Goal: Task Accomplishment & Management: Manage account settings

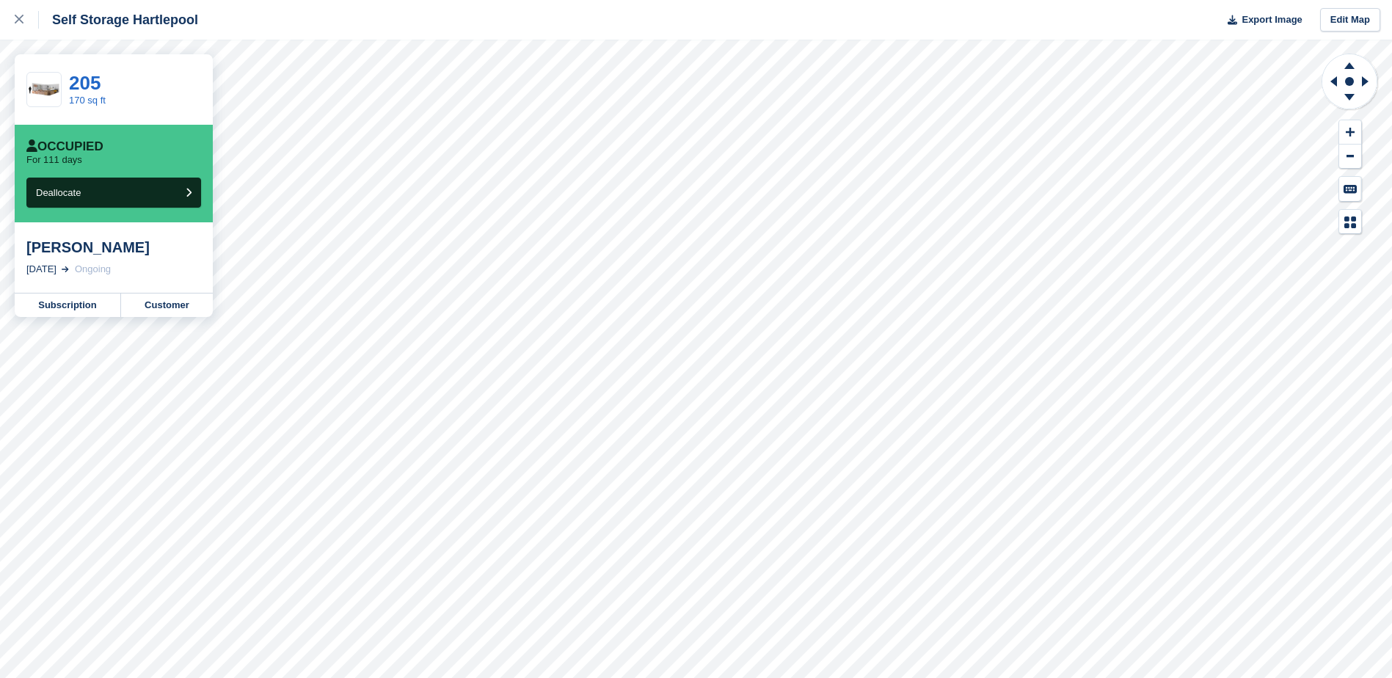
drag, startPoint x: 43, startPoint y: 148, endPoint x: 103, endPoint y: 148, distance: 60.2
click at [103, 148] on div "Occupied" at bounding box center [113, 146] width 175 height 15
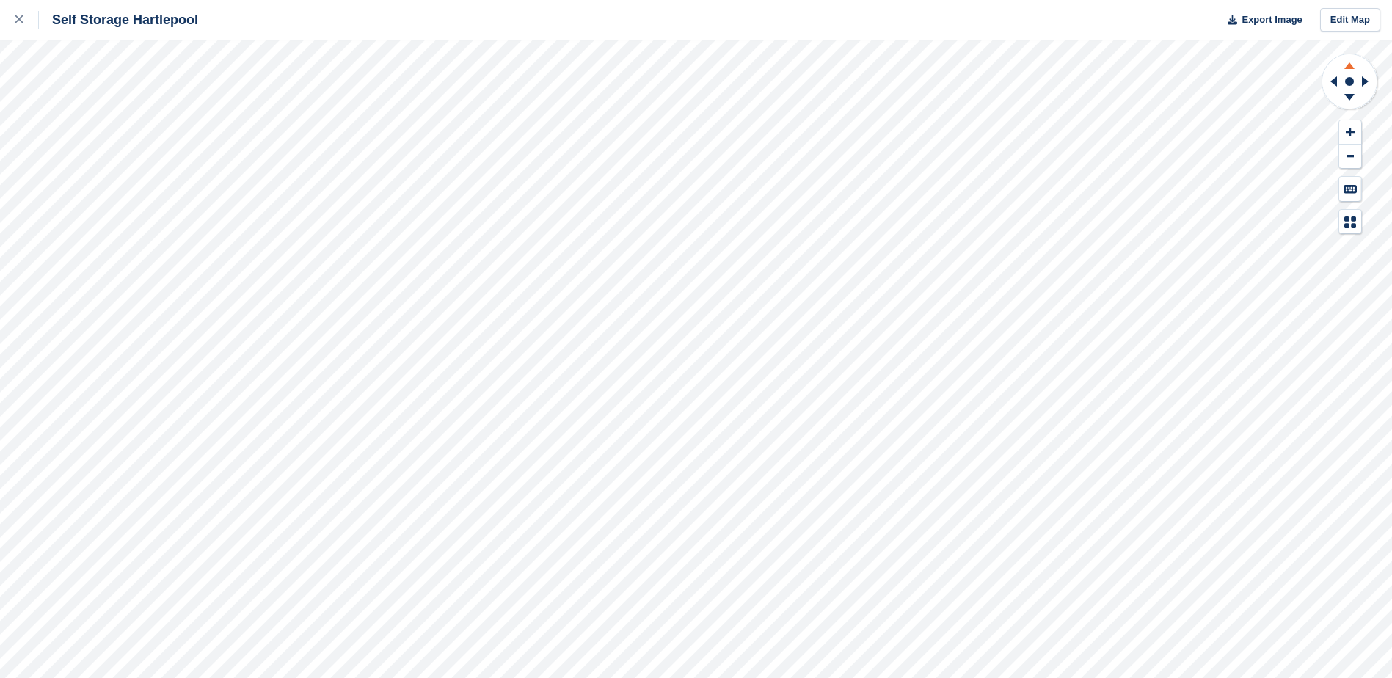
click at [1351, 63] on icon at bounding box center [1350, 63] width 38 height 18
click at [1348, 100] on icon at bounding box center [1350, 99] width 38 height 18
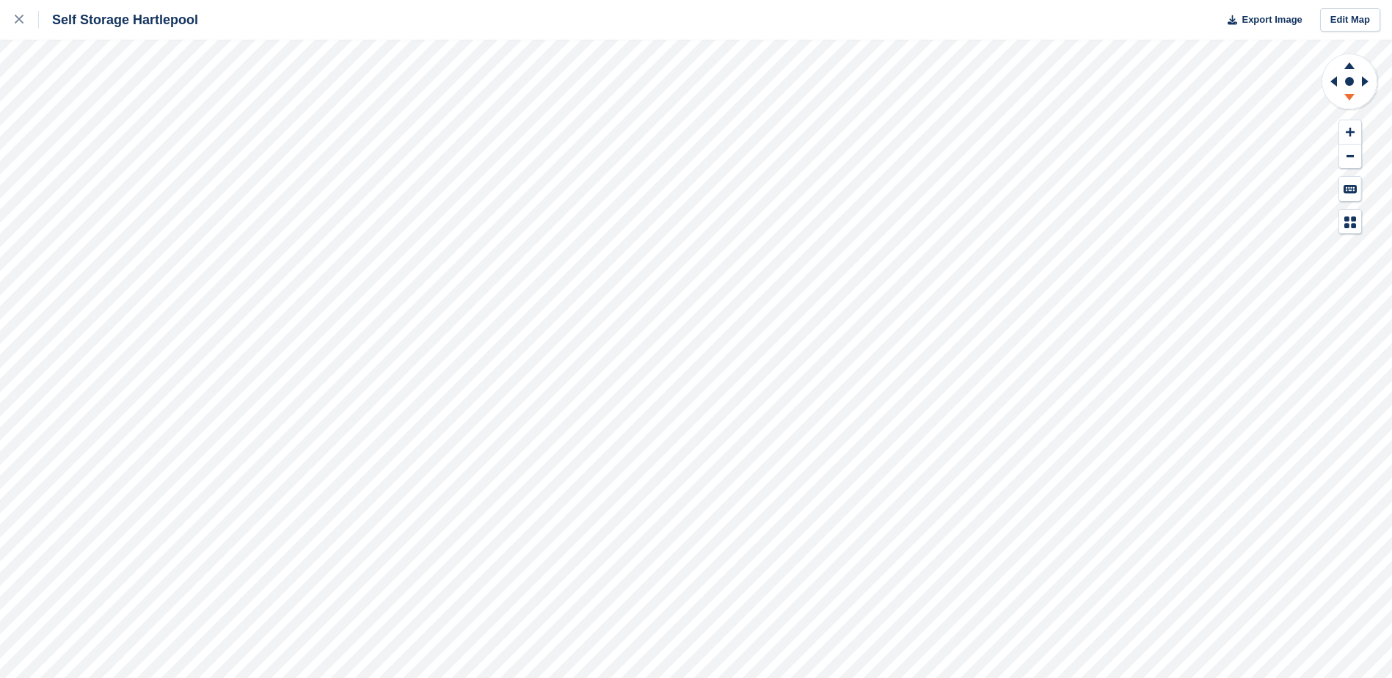
click at [1348, 100] on icon at bounding box center [1350, 99] width 38 height 18
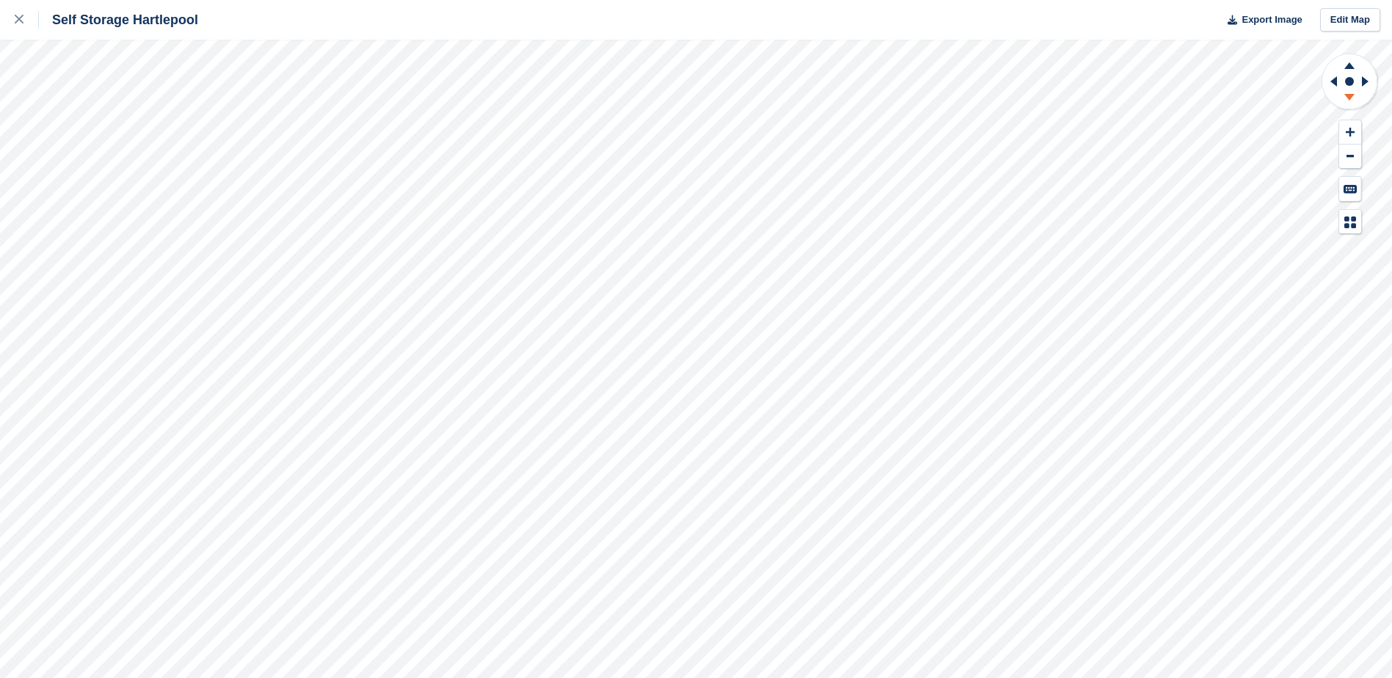
click at [1348, 100] on icon at bounding box center [1350, 99] width 38 height 18
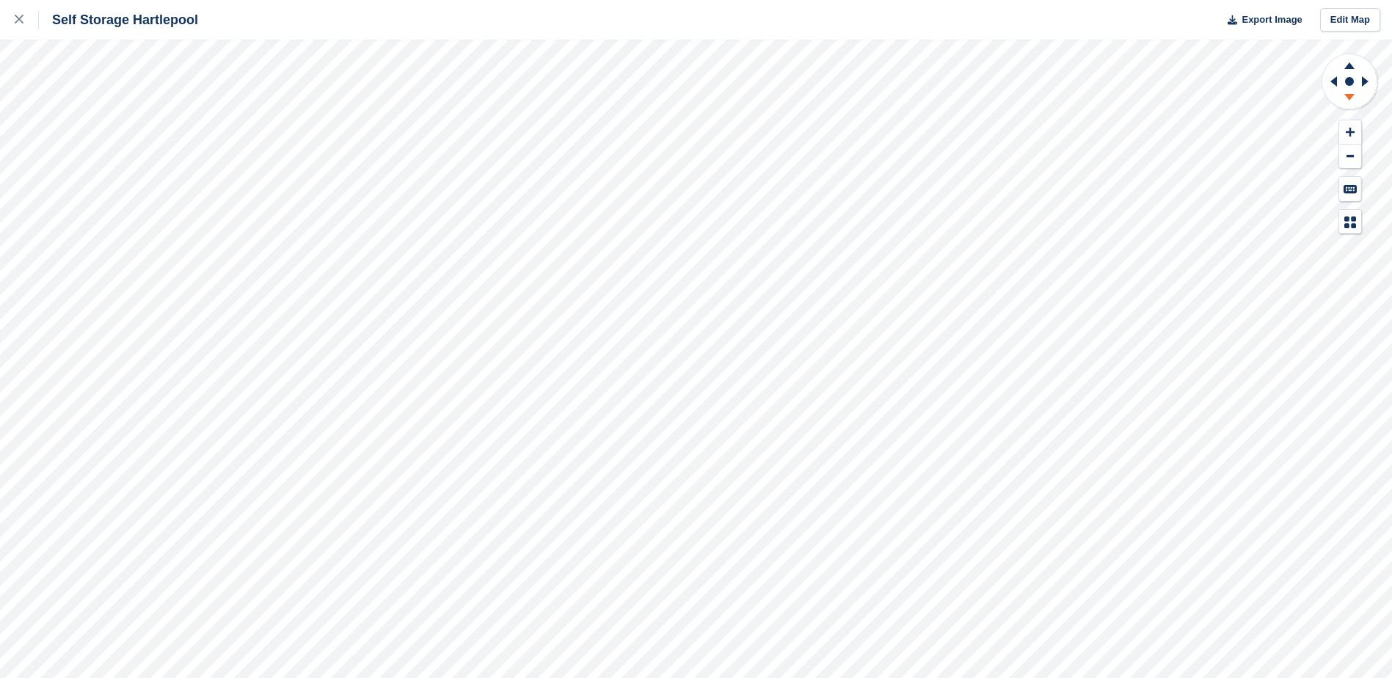
click at [1348, 100] on icon at bounding box center [1350, 99] width 38 height 18
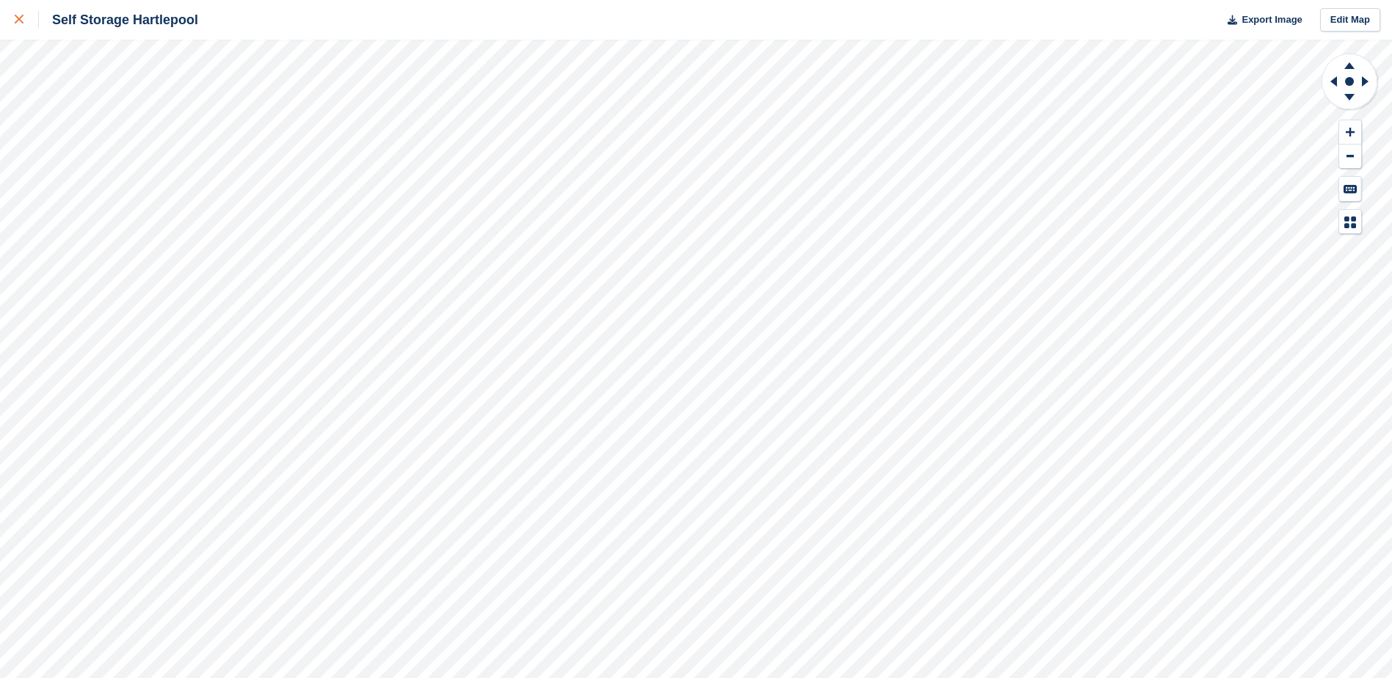
click at [19, 21] on icon at bounding box center [19, 19] width 9 height 9
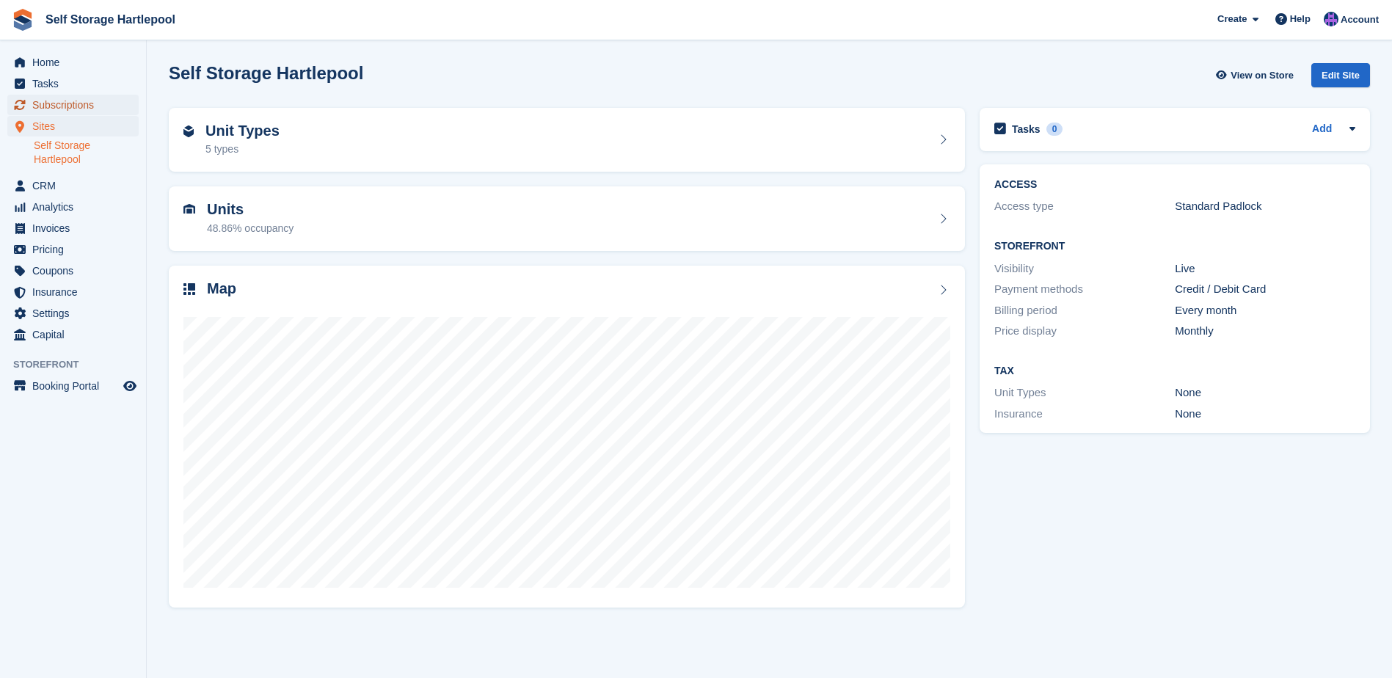
click at [55, 100] on span "Subscriptions" at bounding box center [76, 105] width 88 height 21
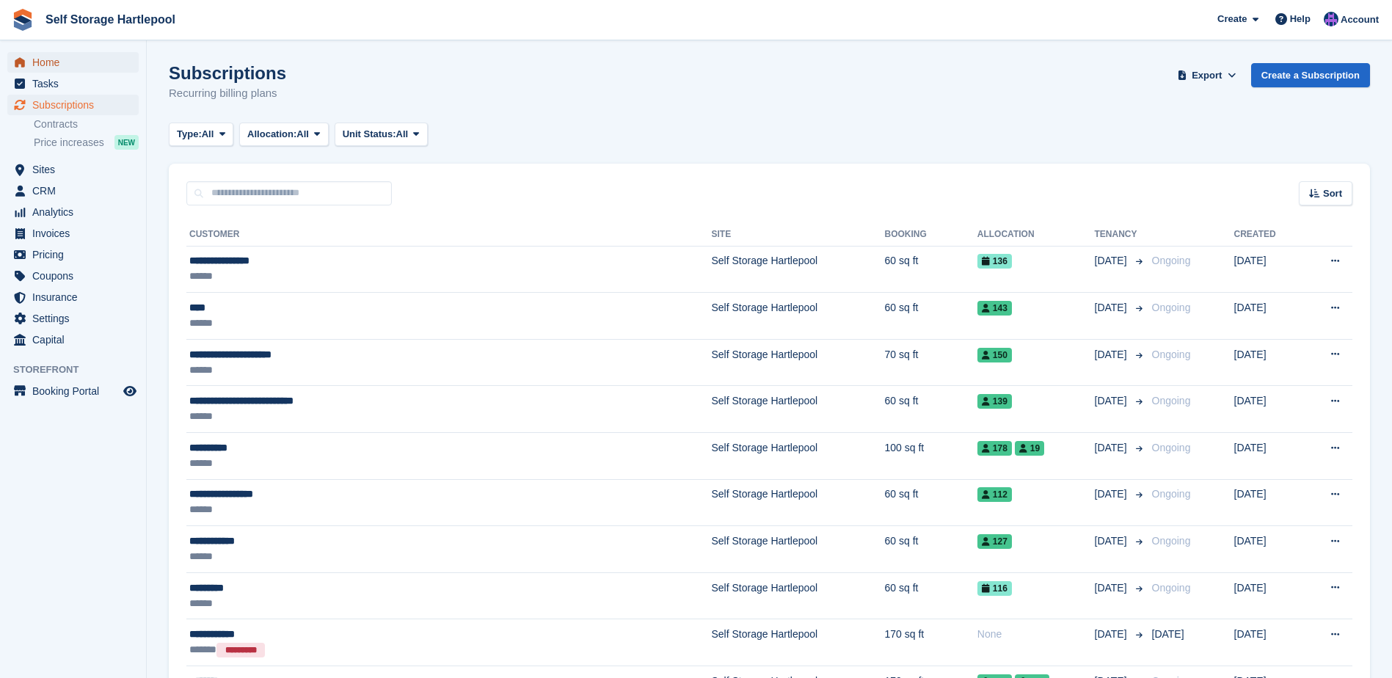
click at [62, 62] on span "Home" at bounding box center [76, 62] width 88 height 21
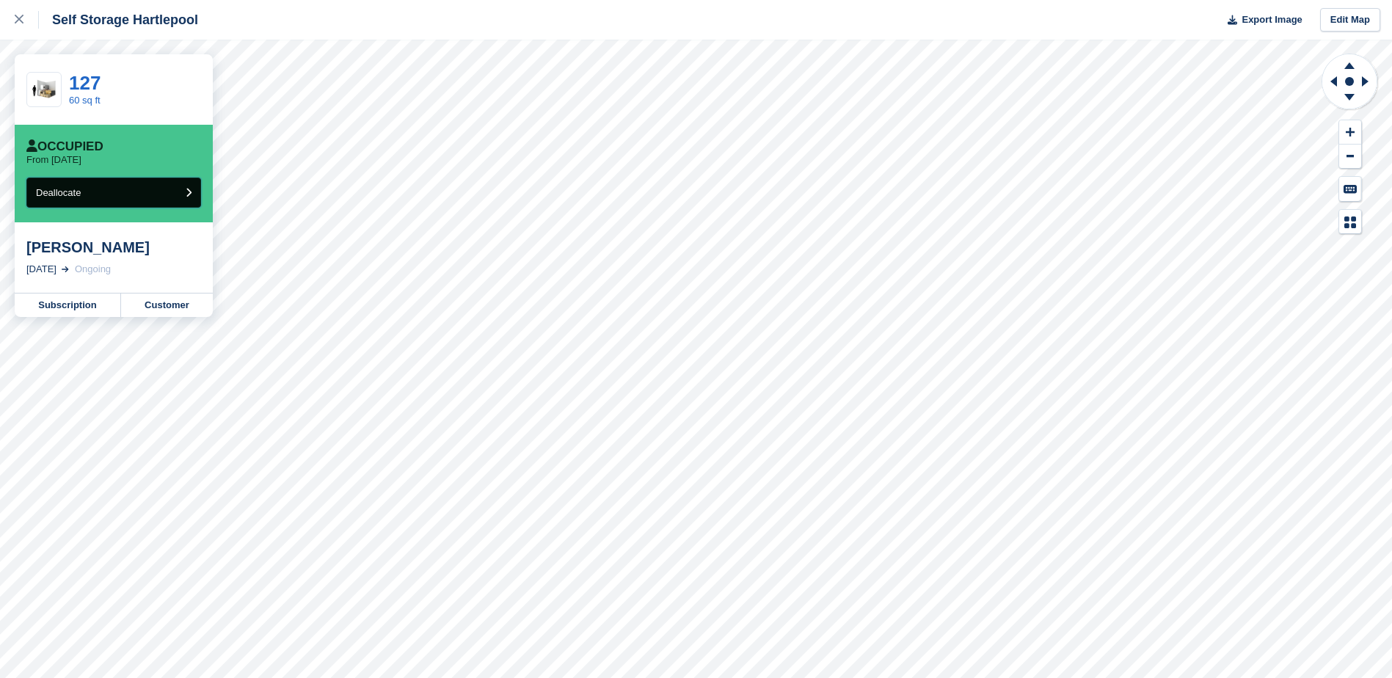
click at [132, 200] on button "Deallocate" at bounding box center [113, 193] width 175 height 30
click at [92, 308] on link "Subscription" at bounding box center [68, 305] width 106 height 23
click at [14, 22] on link at bounding box center [19, 20] width 39 height 40
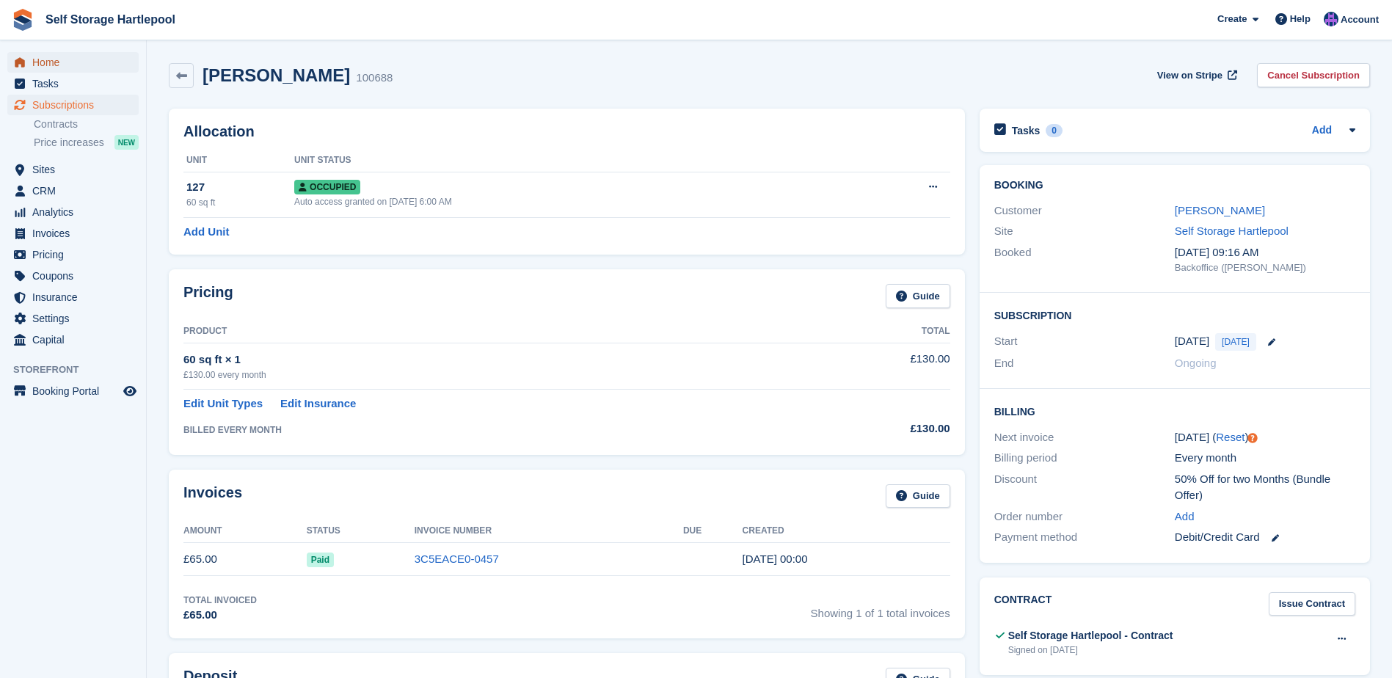
click at [65, 69] on span "Home" at bounding box center [76, 62] width 88 height 21
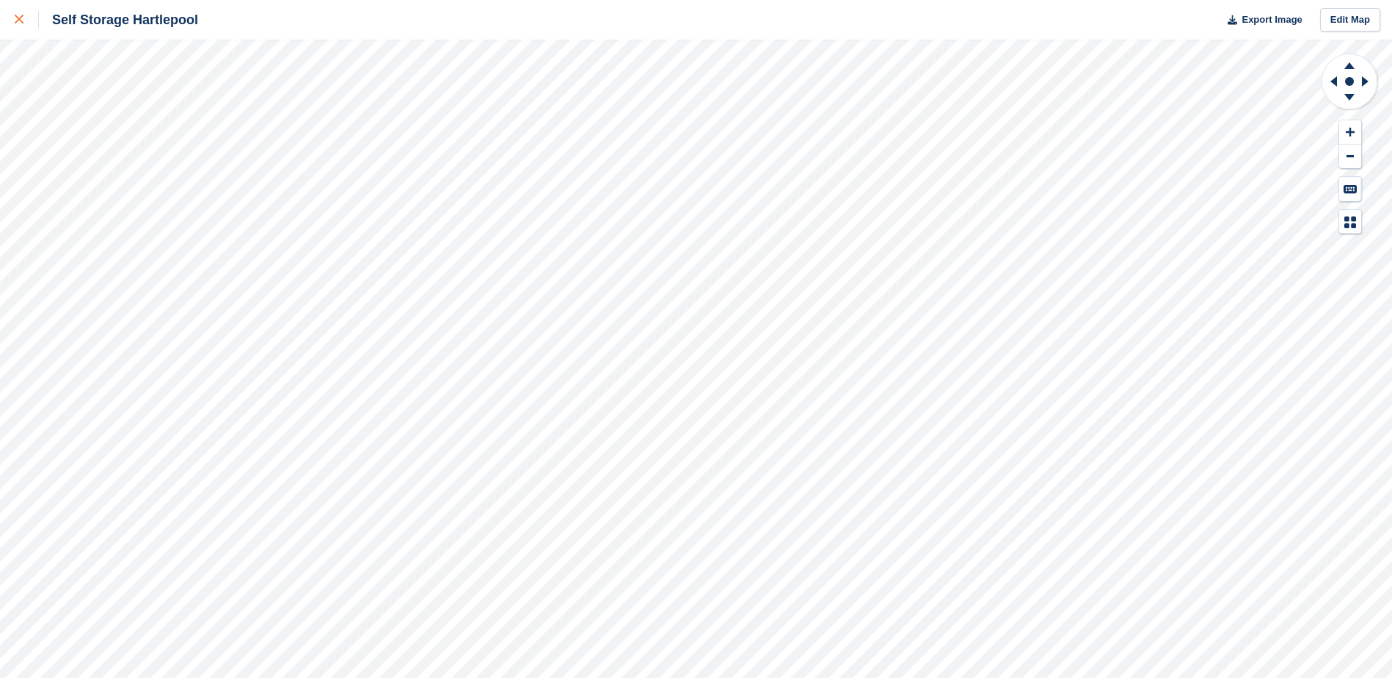
drag, startPoint x: 21, startPoint y: 20, endPoint x: 31, endPoint y: 20, distance: 9.5
click at [21, 20] on icon at bounding box center [19, 19] width 9 height 9
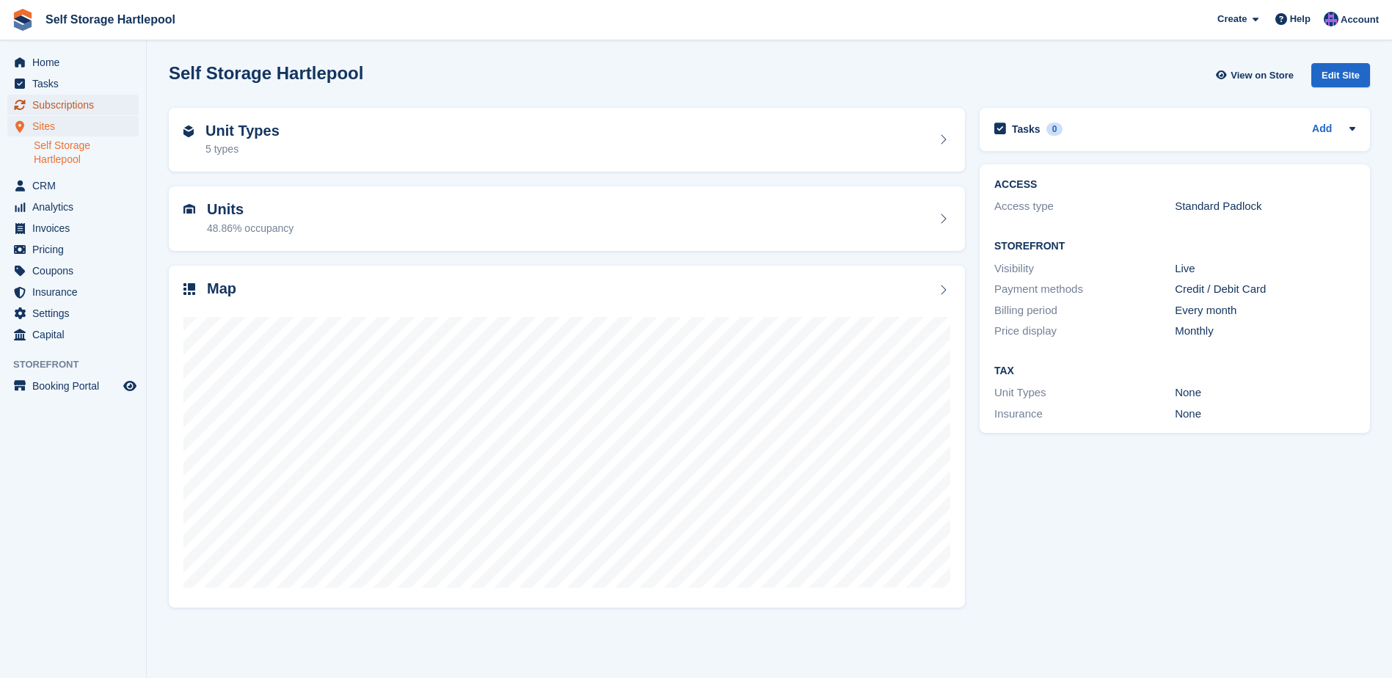
click at [57, 106] on span "Subscriptions" at bounding box center [76, 105] width 88 height 21
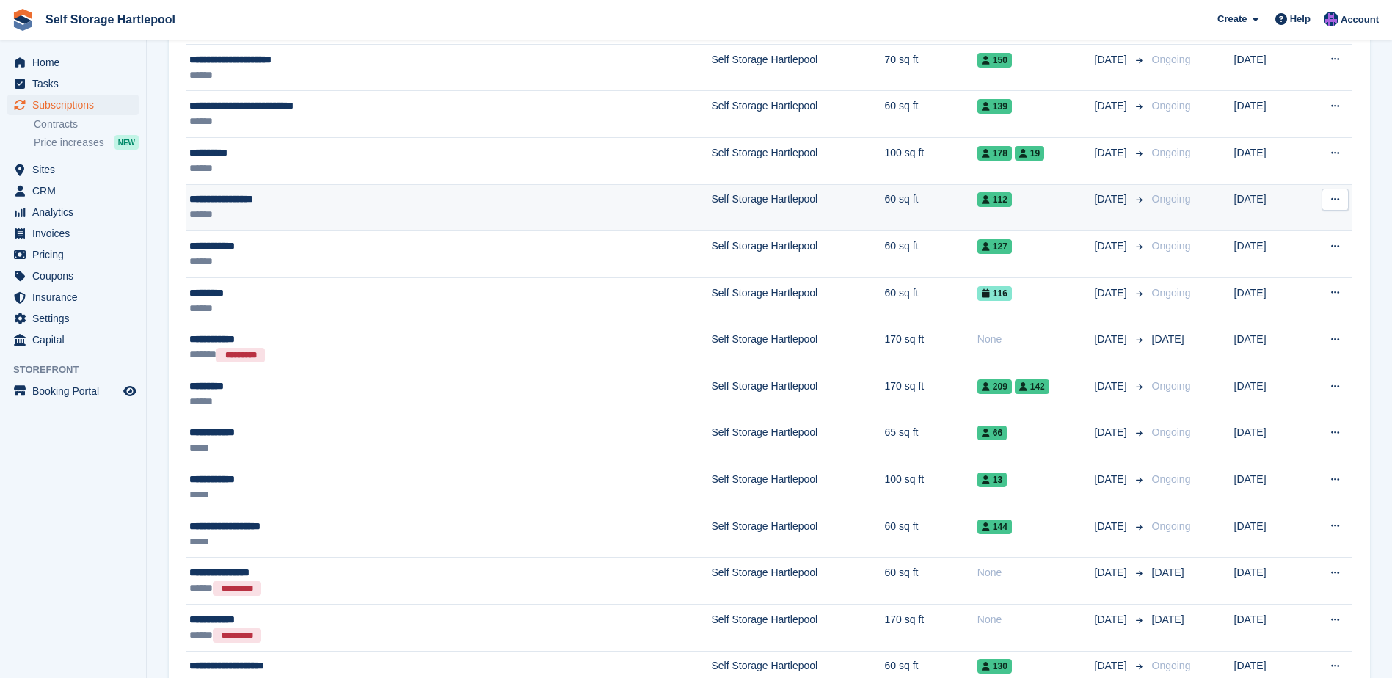
scroll to position [294, 0]
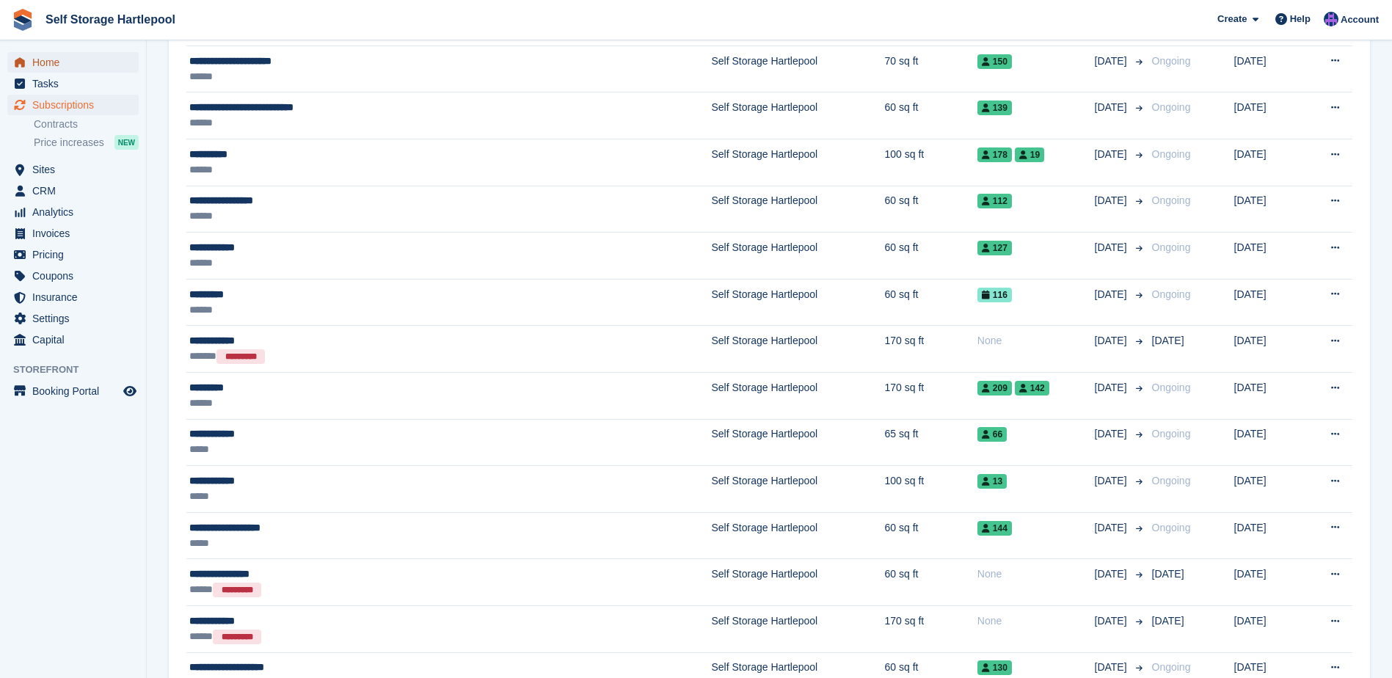
click at [64, 64] on span "Home" at bounding box center [76, 62] width 88 height 21
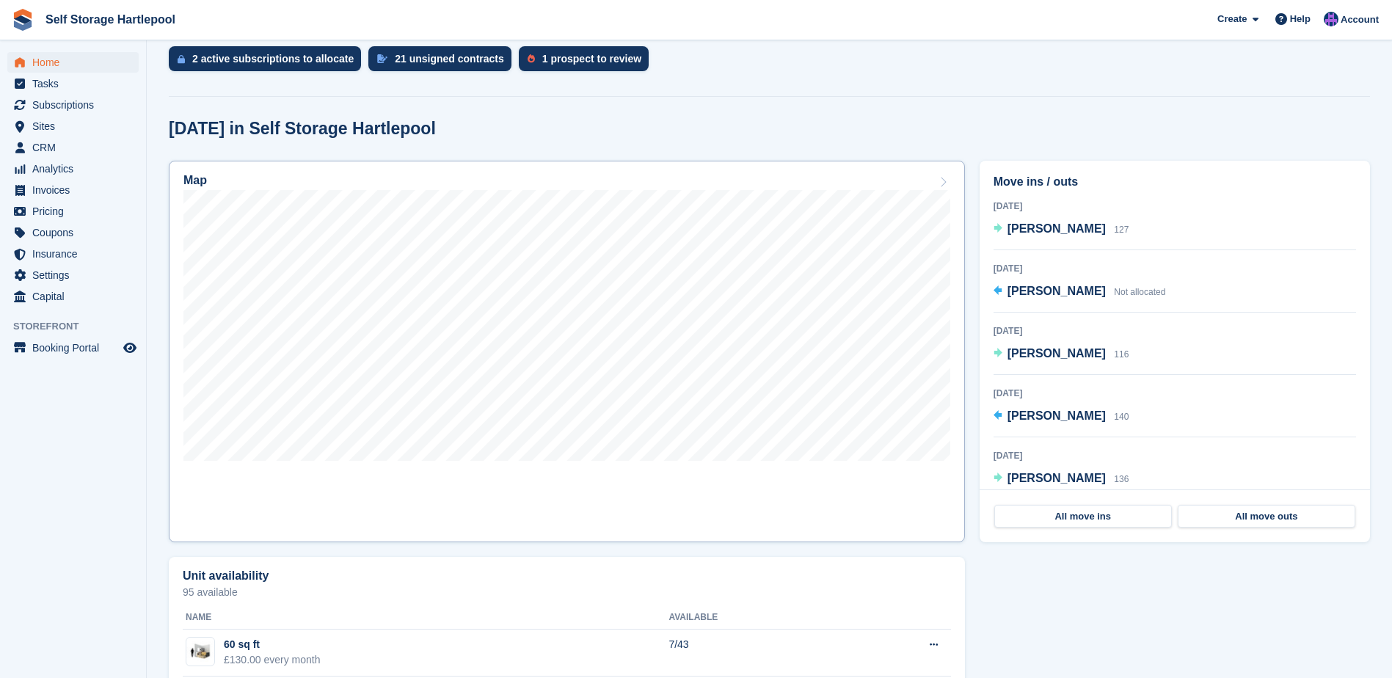
scroll to position [294, 0]
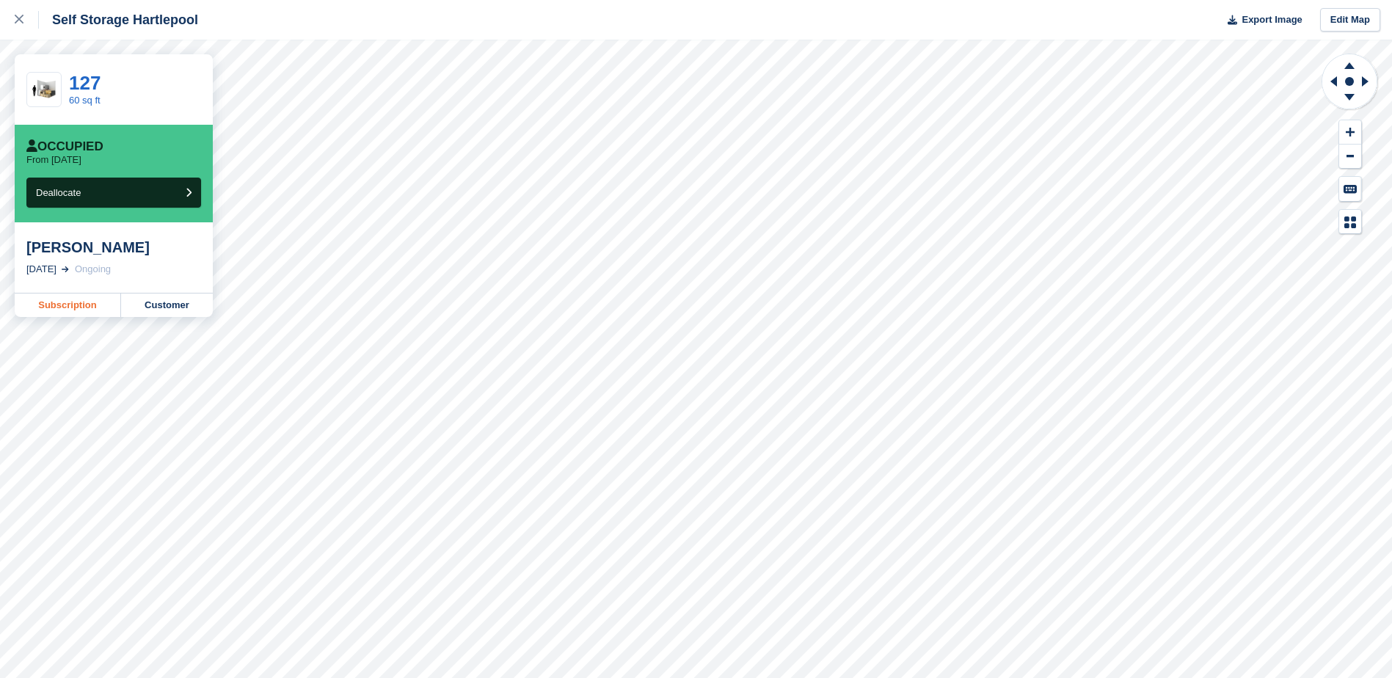
click at [93, 313] on link "Subscription" at bounding box center [68, 305] width 106 height 23
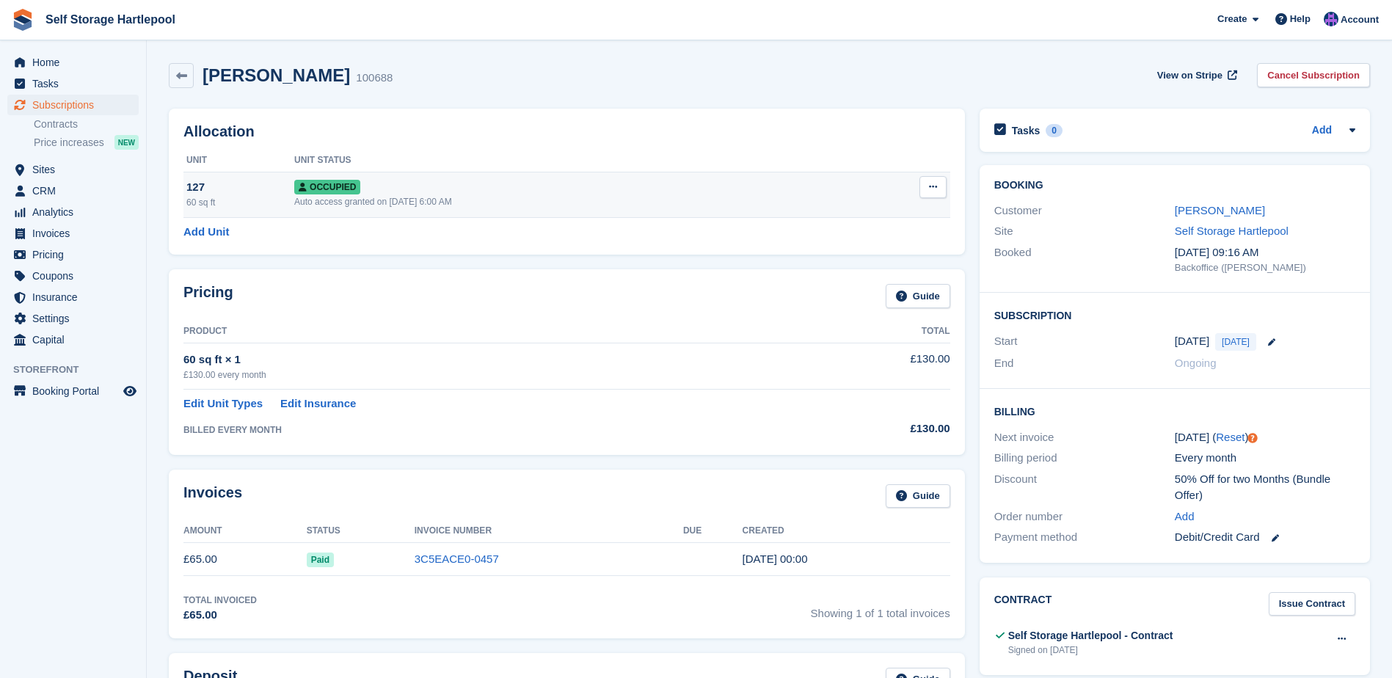
click at [925, 189] on button at bounding box center [933, 187] width 27 height 22
click at [844, 263] on p "Deallocate" at bounding box center [877, 266] width 128 height 19
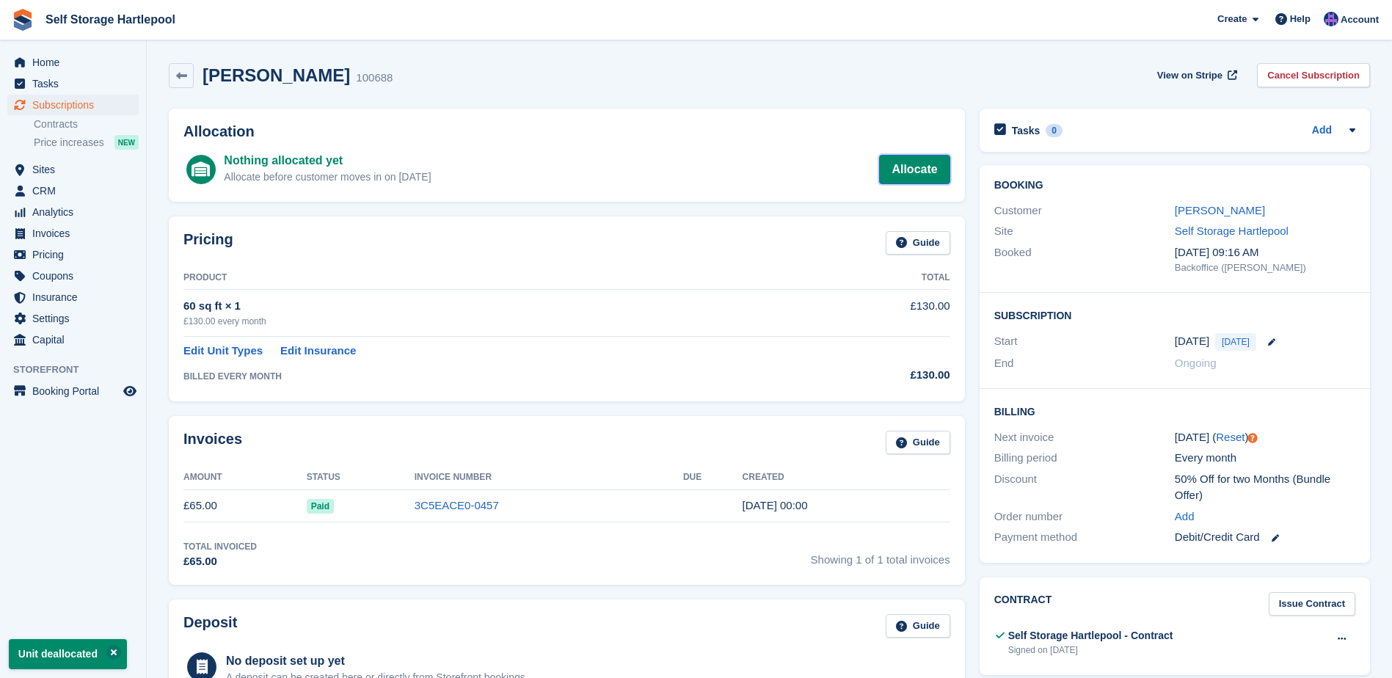
click at [939, 173] on link "Allocate" at bounding box center [914, 169] width 70 height 29
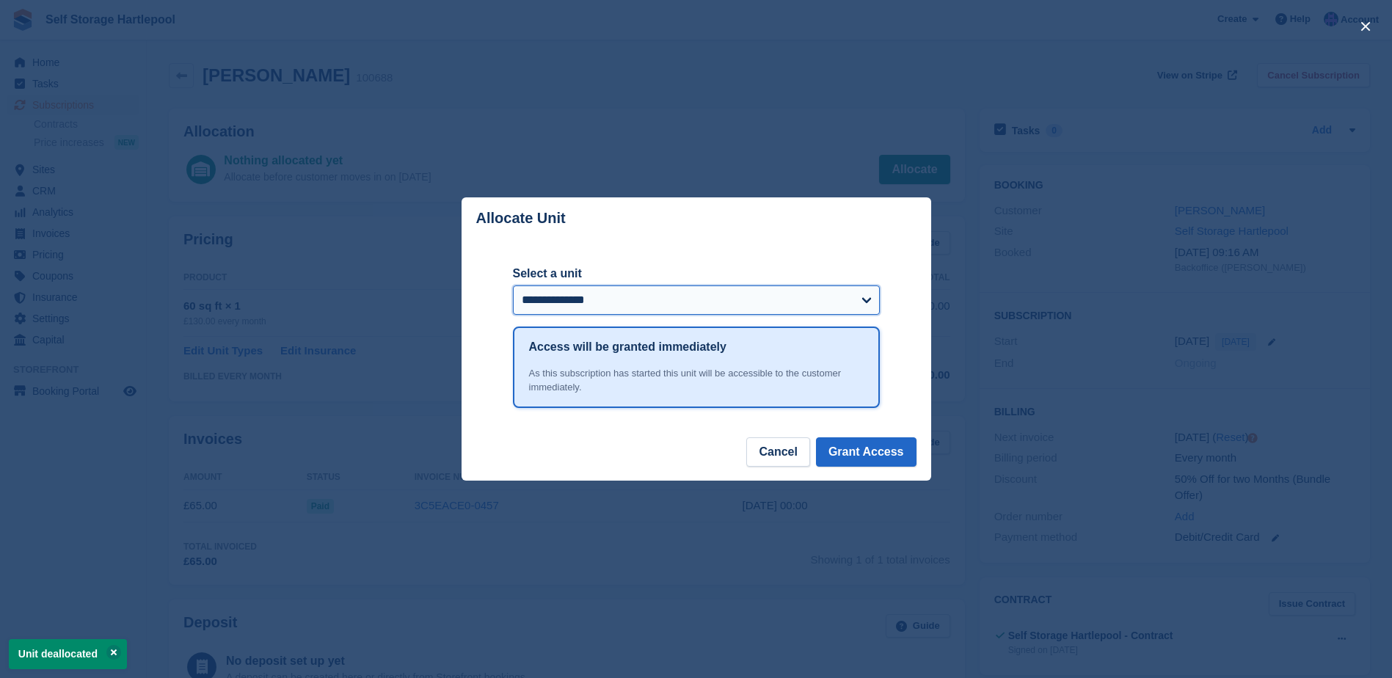
click at [683, 307] on select "**********" at bounding box center [696, 300] width 367 height 29
select select "******"
click at [513, 286] on select "**********" at bounding box center [696, 300] width 367 height 29
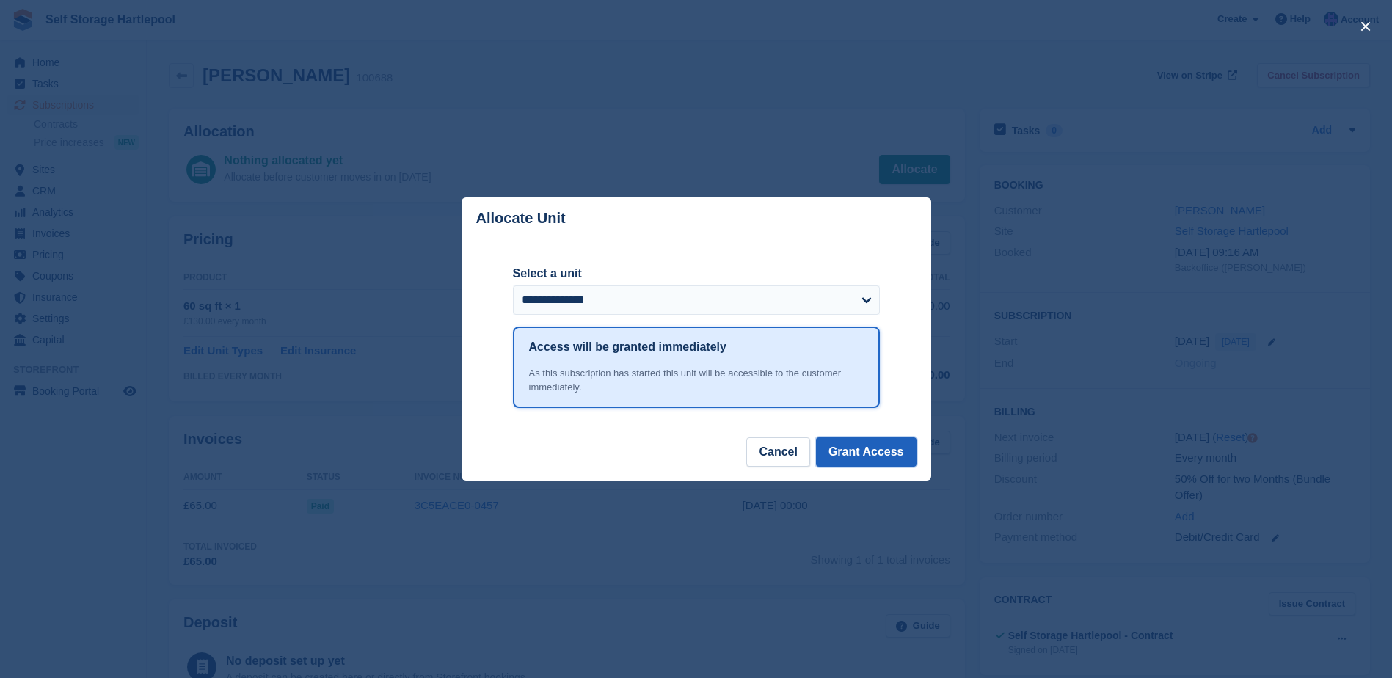
click at [888, 451] on button "Grant Access" at bounding box center [866, 451] width 101 height 29
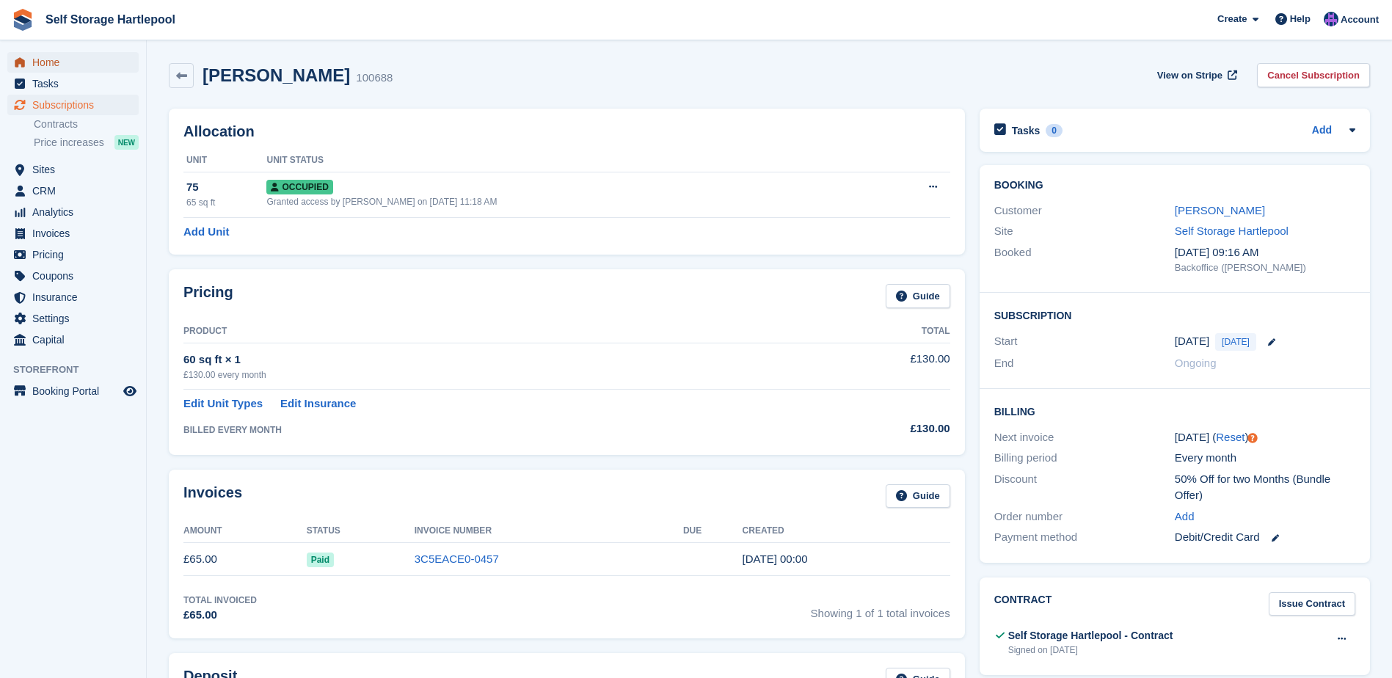
click at [62, 70] on span "Home" at bounding box center [76, 62] width 88 height 21
